Goal: Task Accomplishment & Management: Manage account settings

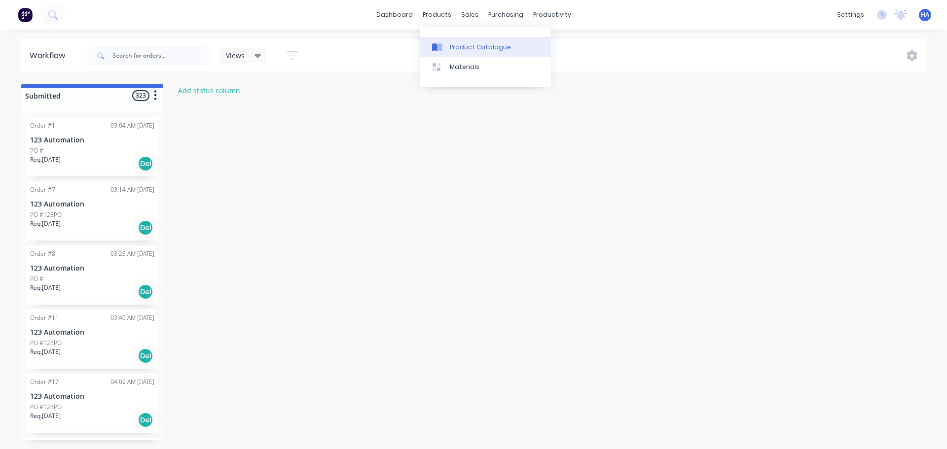
click at [468, 43] on div "Product Catalogue" at bounding box center [480, 47] width 61 height 9
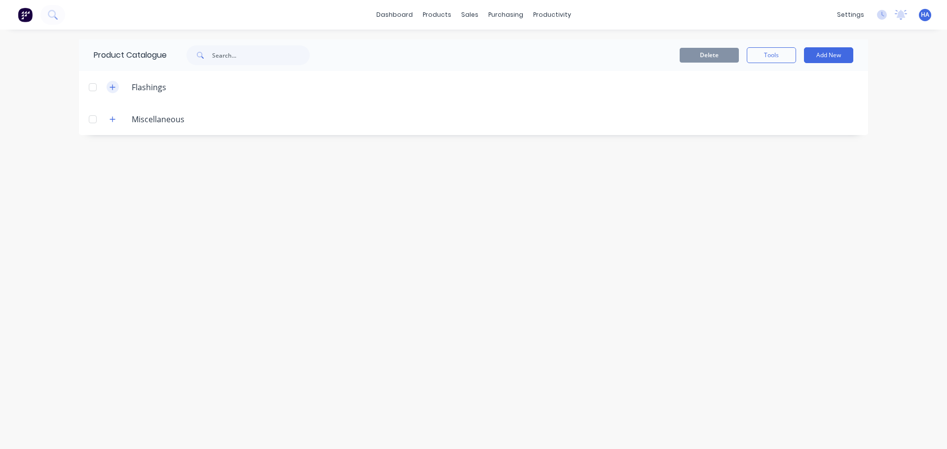
click at [116, 87] on button "button" at bounding box center [112, 87] width 12 height 12
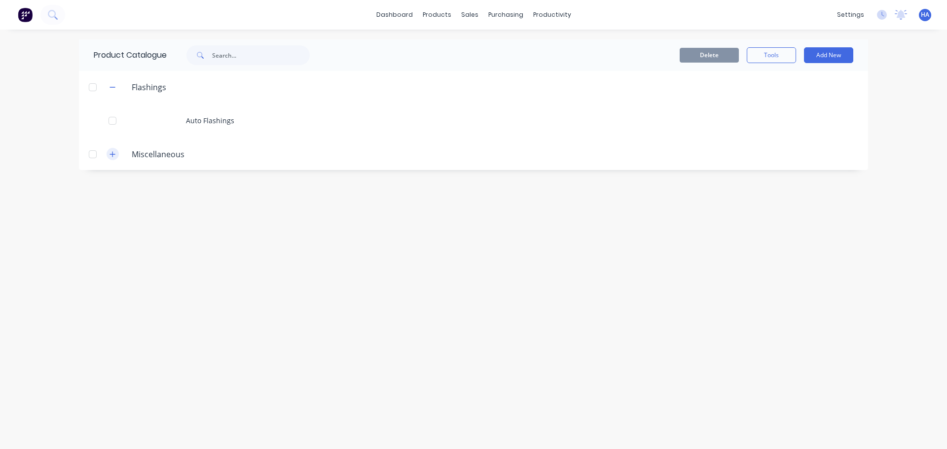
click at [112, 156] on icon "button" at bounding box center [112, 153] width 5 height 5
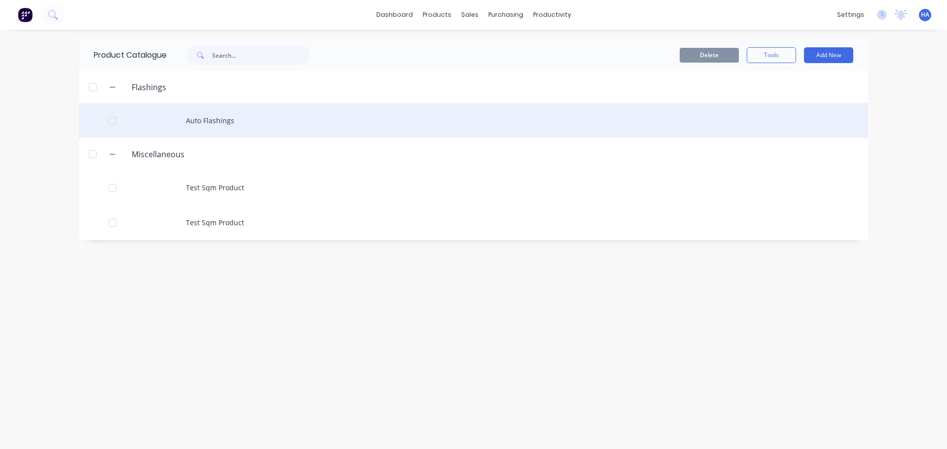
click at [114, 122] on div at bounding box center [113, 121] width 20 height 20
click at [111, 123] on div at bounding box center [113, 121] width 20 height 20
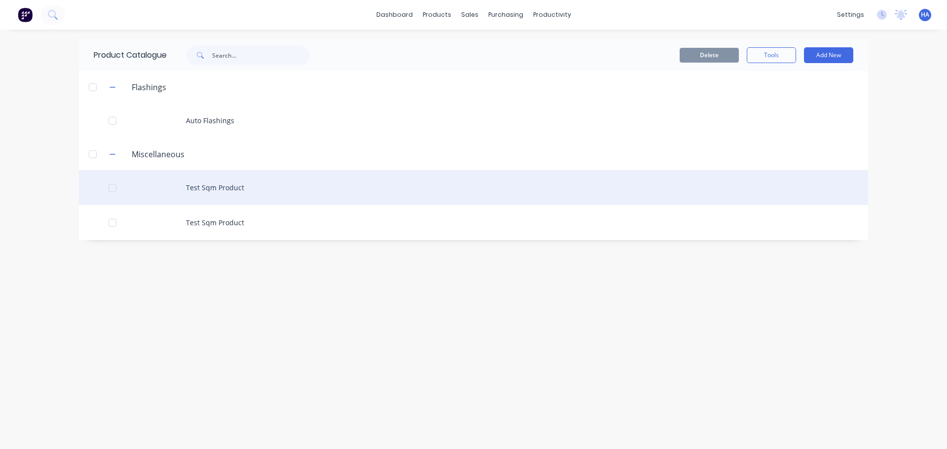
click at [110, 188] on div at bounding box center [113, 188] width 20 height 20
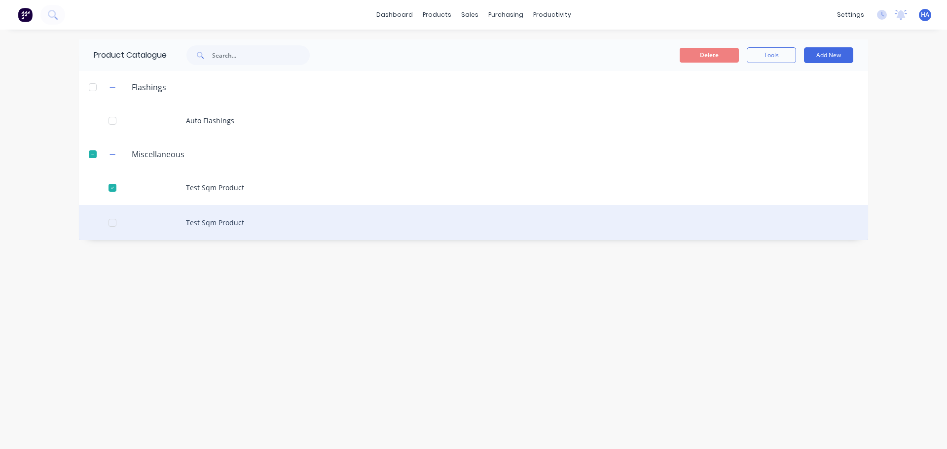
click at [115, 217] on div at bounding box center [113, 223] width 20 height 20
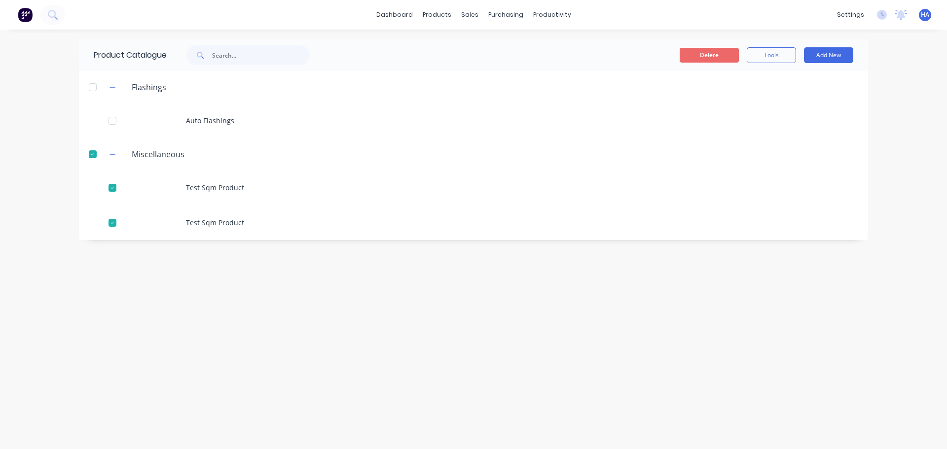
click at [716, 52] on button "Delete" at bounding box center [708, 55] width 59 height 15
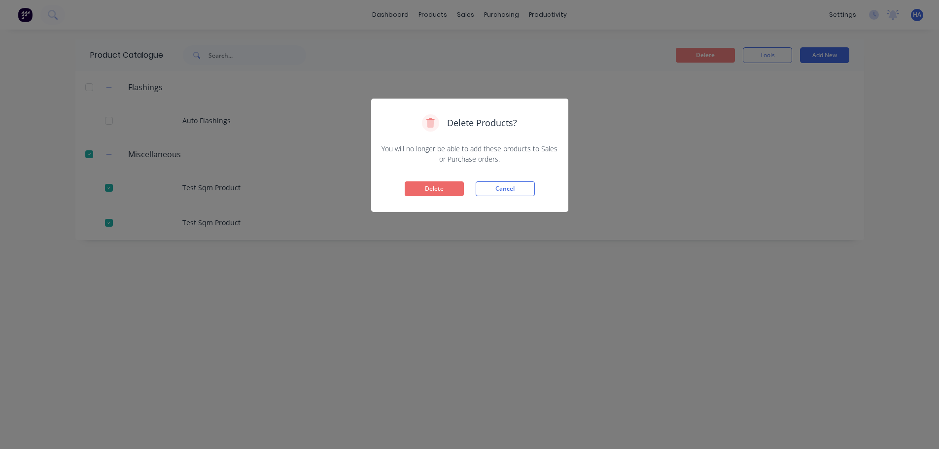
click at [434, 189] on button "Delete" at bounding box center [434, 188] width 59 height 15
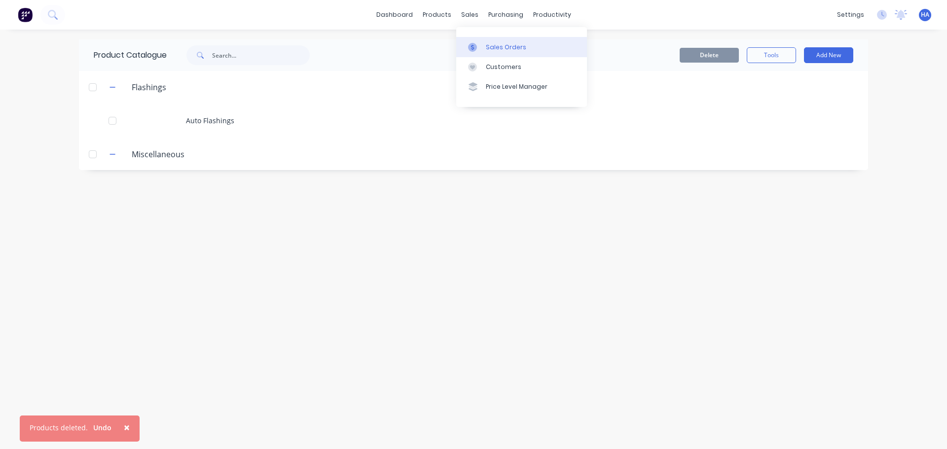
click at [501, 44] on div "Sales Orders" at bounding box center [506, 47] width 40 height 9
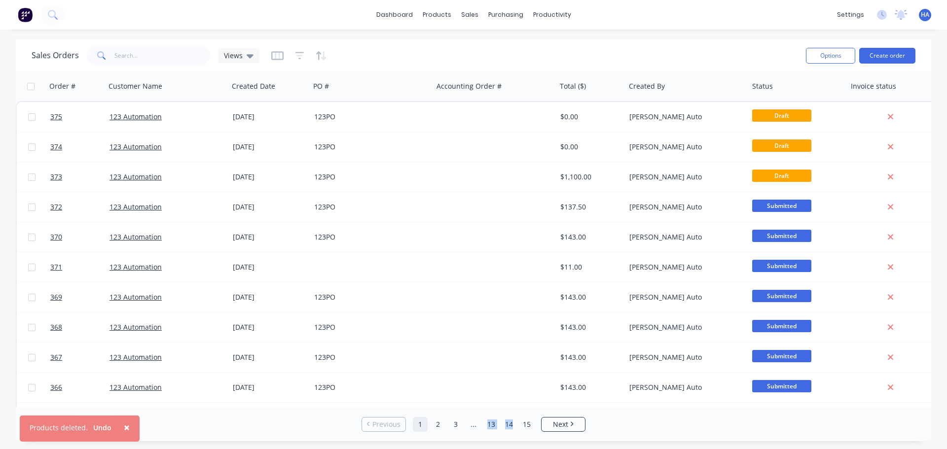
drag, startPoint x: 499, startPoint y: 407, endPoint x: 513, endPoint y: 407, distance: 13.3
click at [513, 407] on div "Rows per page 25 Previous 1 2 3 ... 13 14 15 Next" at bounding box center [473, 424] width 915 height 34
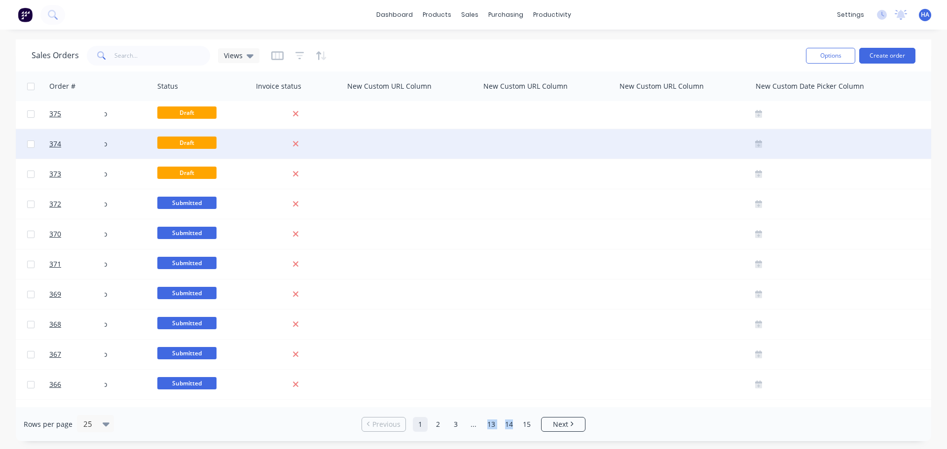
scroll to position [3, 596]
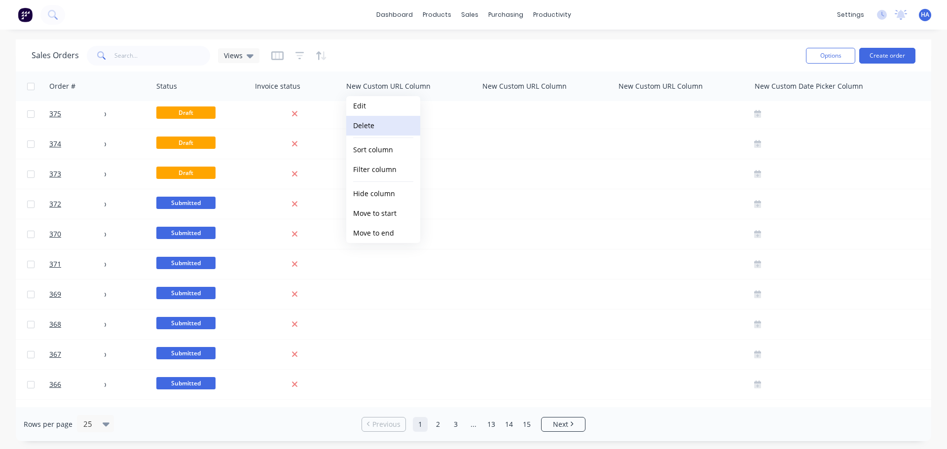
click at [387, 130] on button "Delete" at bounding box center [383, 126] width 74 height 20
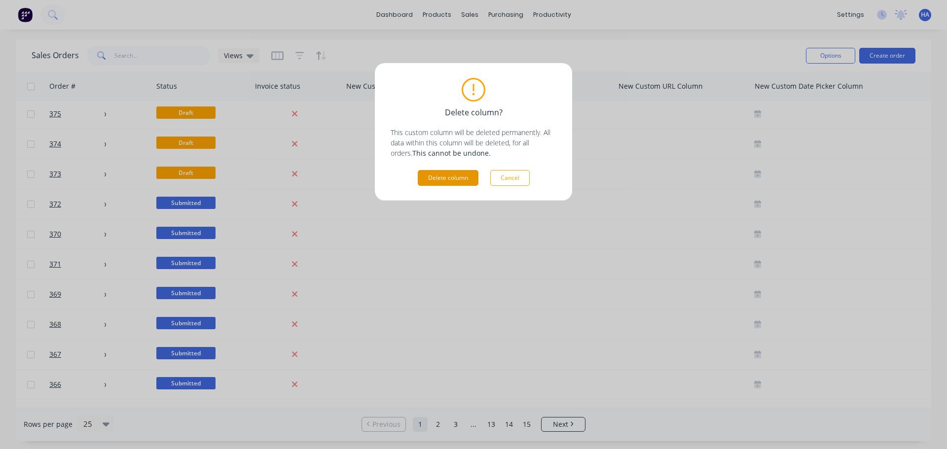
click at [457, 174] on button "Delete column" at bounding box center [448, 178] width 61 height 16
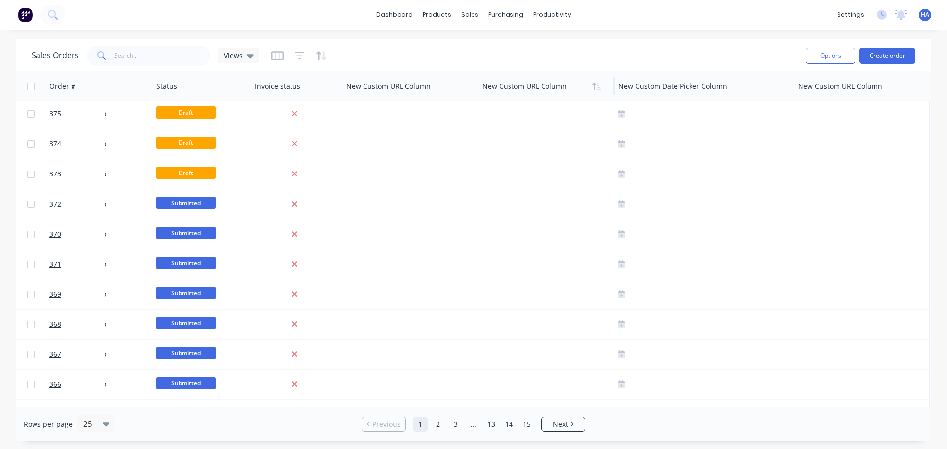
scroll to position [0, 596]
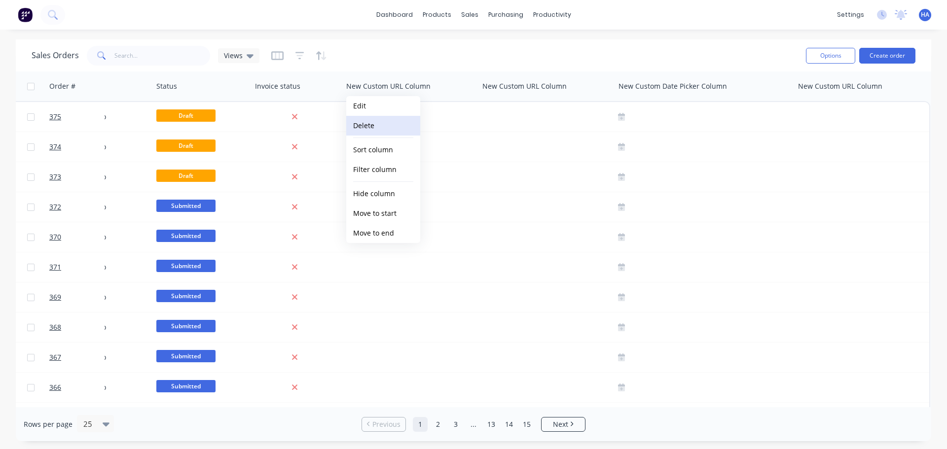
click at [382, 126] on button "Delete" at bounding box center [383, 126] width 74 height 20
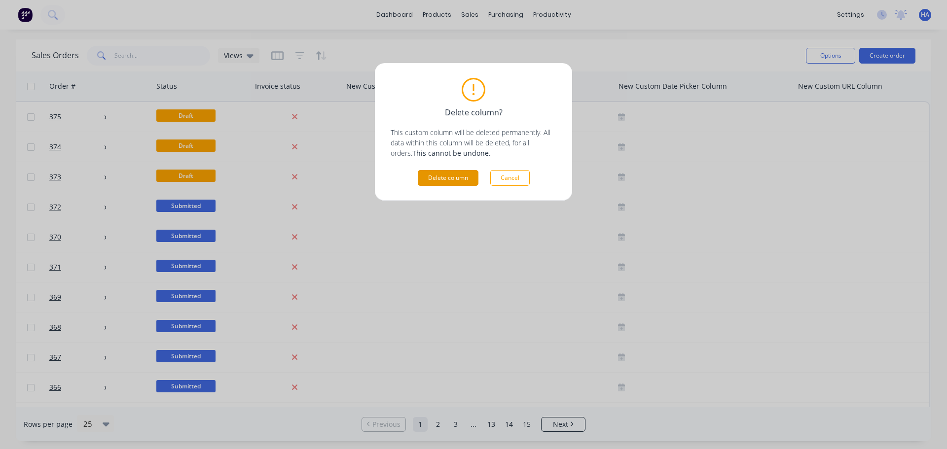
click at [461, 179] on button "Delete column" at bounding box center [448, 178] width 61 height 16
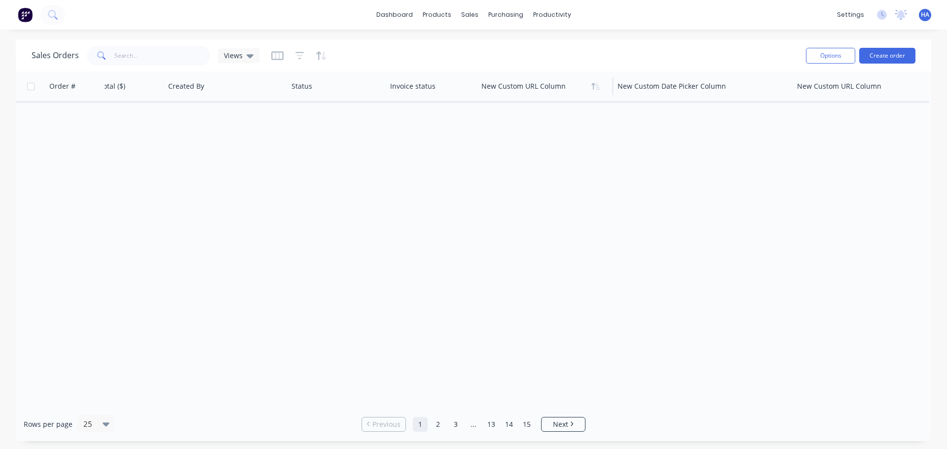
scroll to position [0, 460]
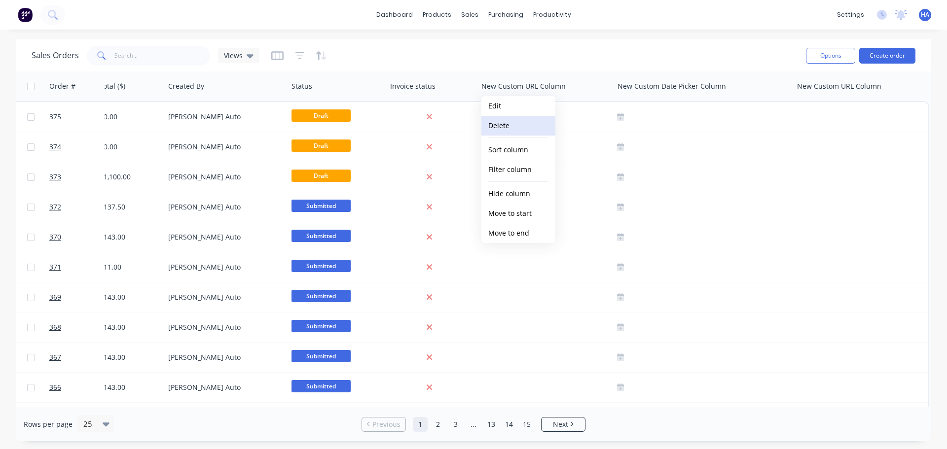
click at [508, 131] on button "Delete" at bounding box center [518, 126] width 74 height 20
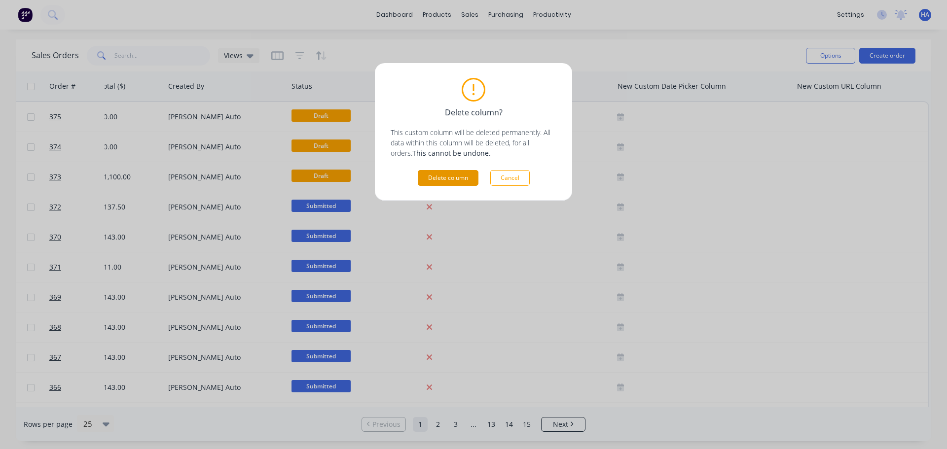
click at [449, 182] on button "Delete column" at bounding box center [448, 178] width 61 height 16
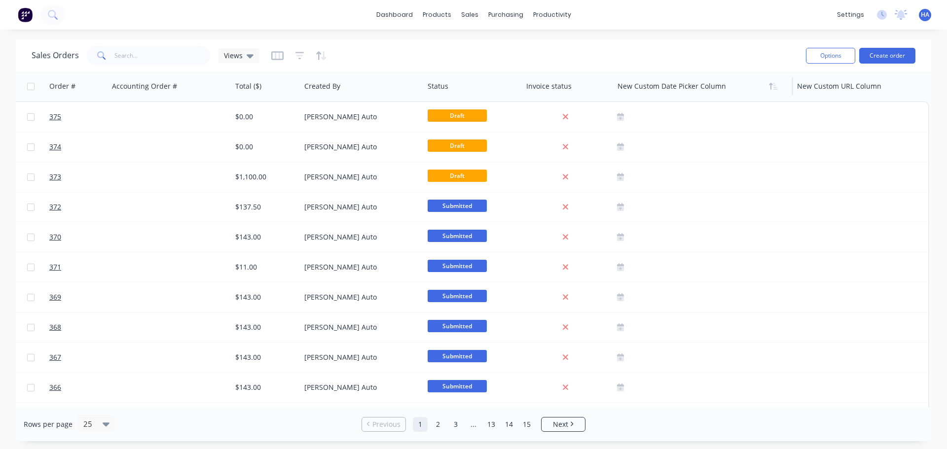
scroll to position [0, 324]
click at [655, 126] on button "Delete" at bounding box center [654, 126] width 74 height 20
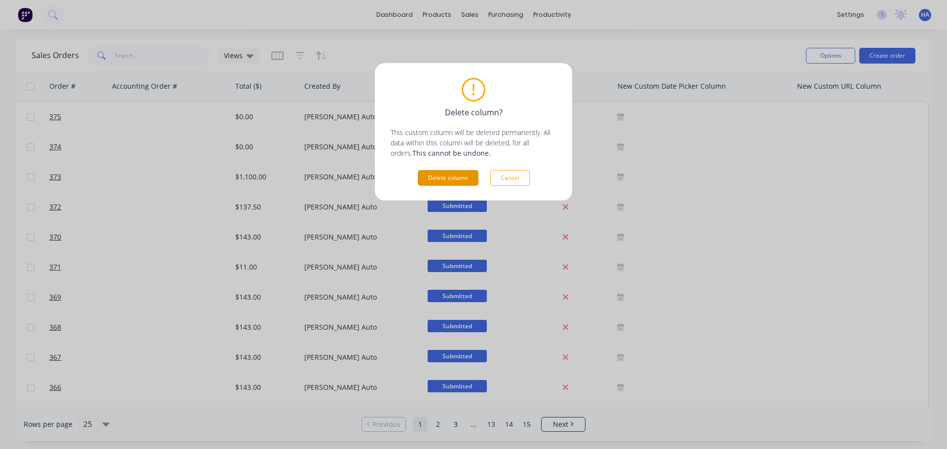
click at [456, 182] on button "Delete column" at bounding box center [448, 178] width 61 height 16
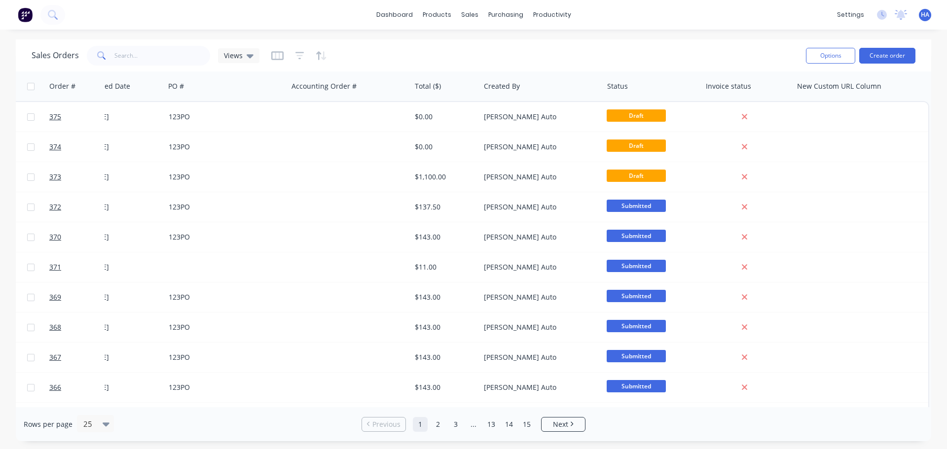
scroll to position [0, 150]
click at [814, 127] on button "Delete" at bounding box center [829, 126] width 74 height 20
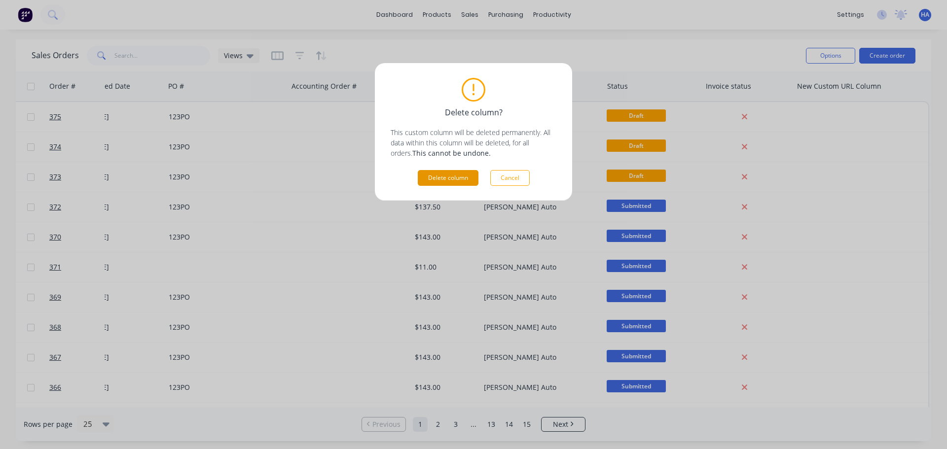
click at [450, 175] on button "Delete column" at bounding box center [448, 178] width 61 height 16
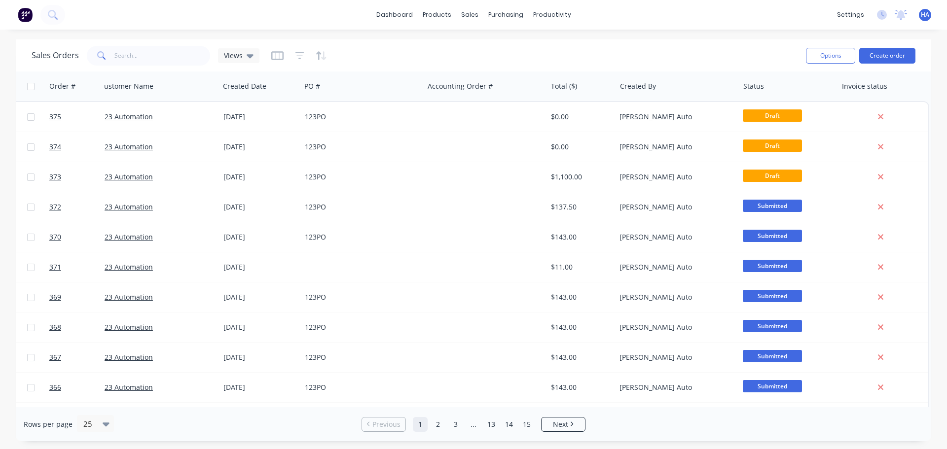
scroll to position [0, 9]
